Goal: Understand site structure: Grasp the organization and layout of the website

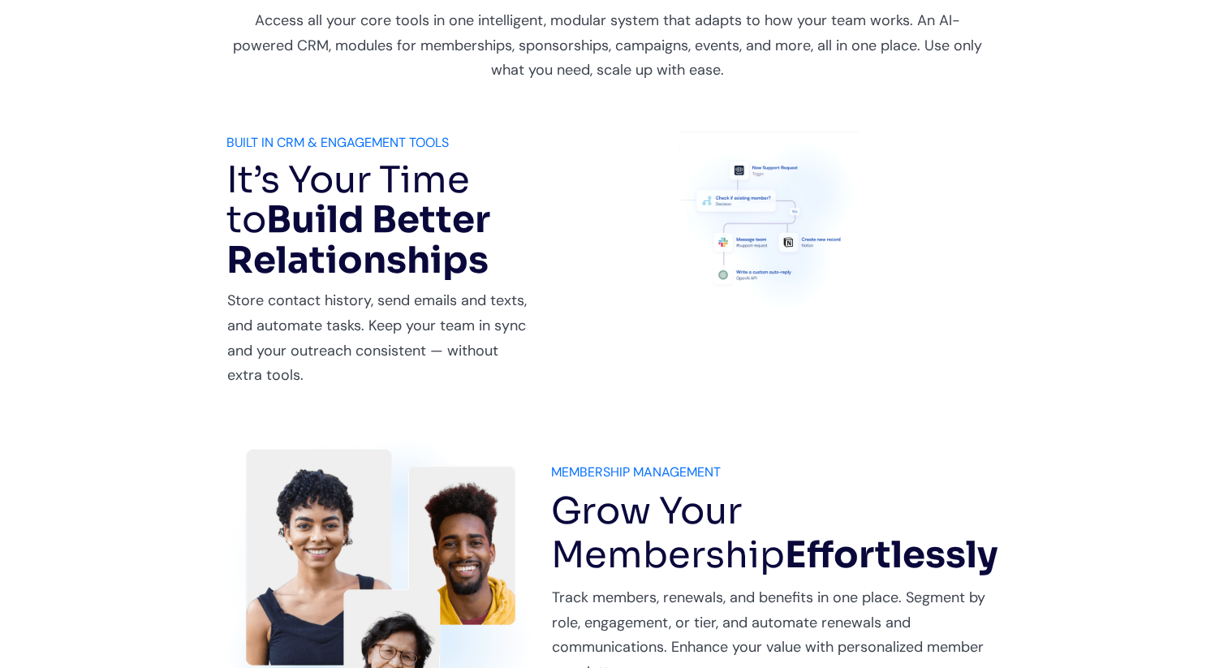
click at [746, 234] on img at bounding box center [770, 222] width 181 height 181
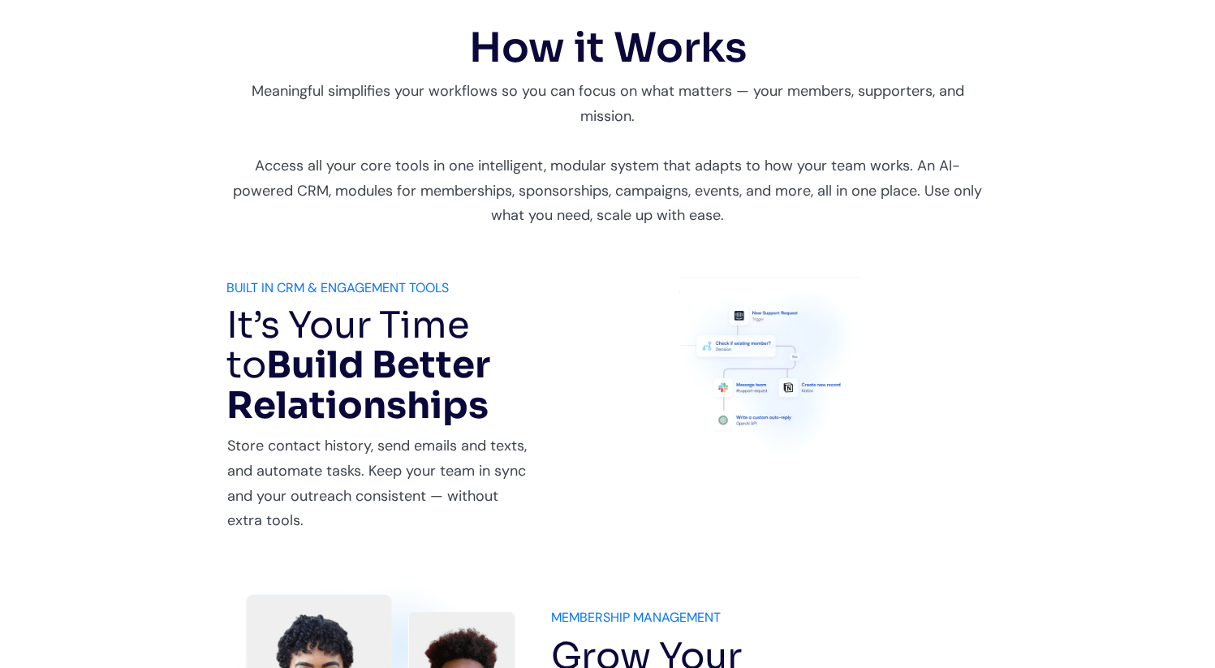
scroll to position [798, 0]
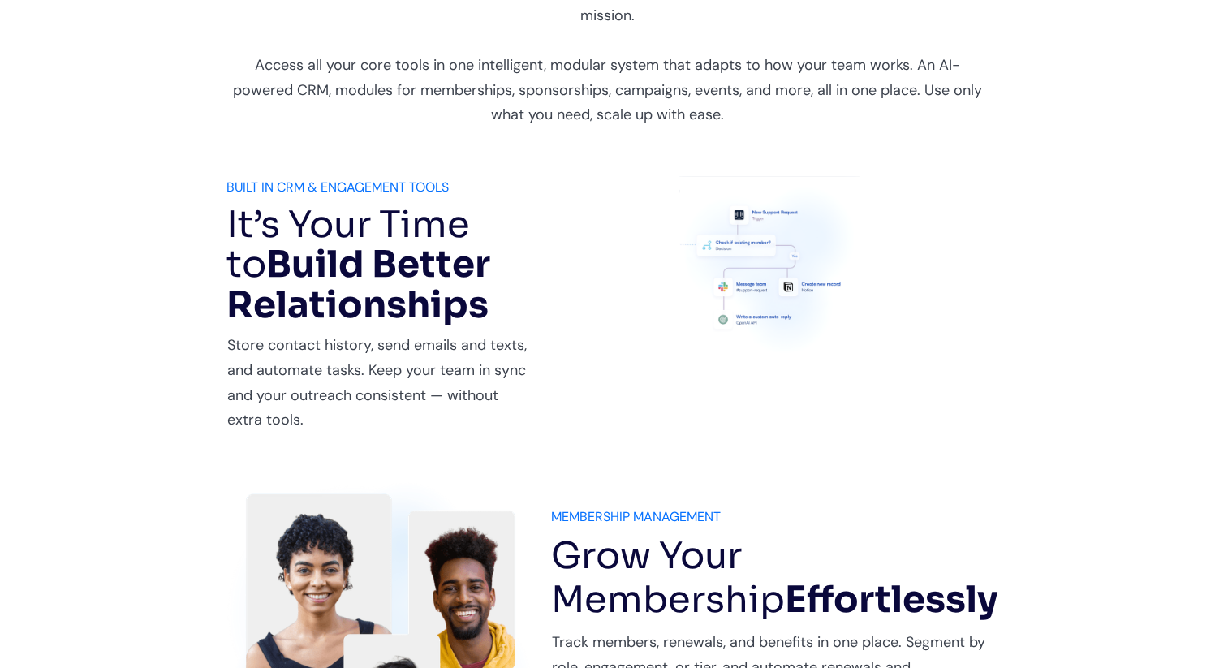
click at [749, 249] on img at bounding box center [770, 266] width 181 height 181
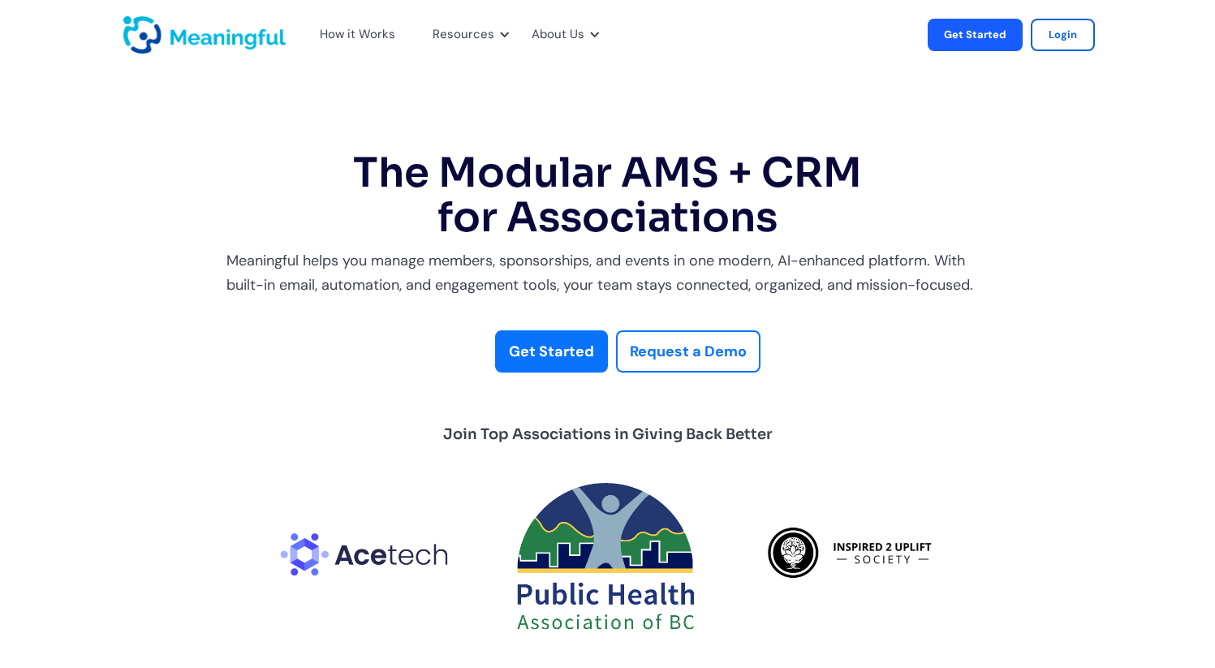
click at [386, 37] on div "How it Works" at bounding box center [358, 34] width 76 height 21
click at [378, 39] on div "How it Works" at bounding box center [358, 34] width 76 height 21
click at [502, 36] on div at bounding box center [504, 34] width 12 height 12
